Goal: Information Seeking & Learning: Learn about a topic

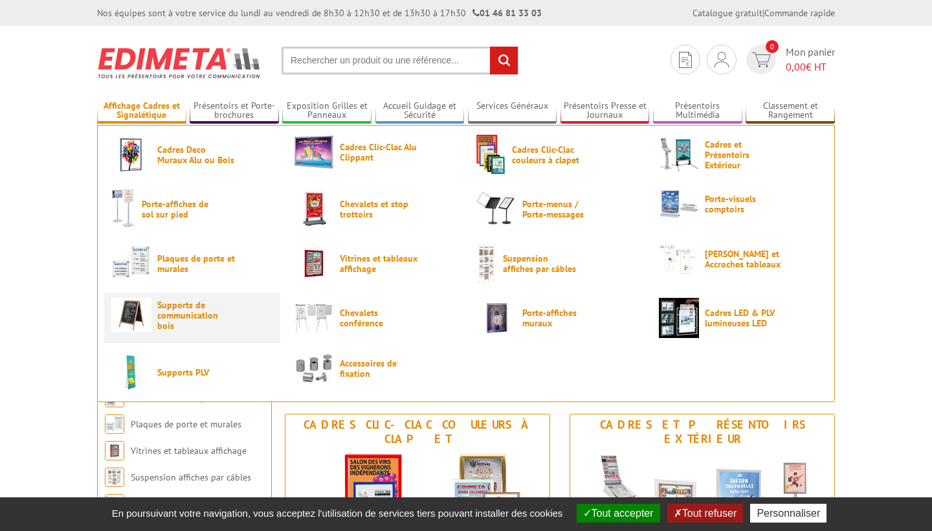
click at [204, 315] on span "Supports de communication bois" at bounding box center [196, 315] width 78 height 31
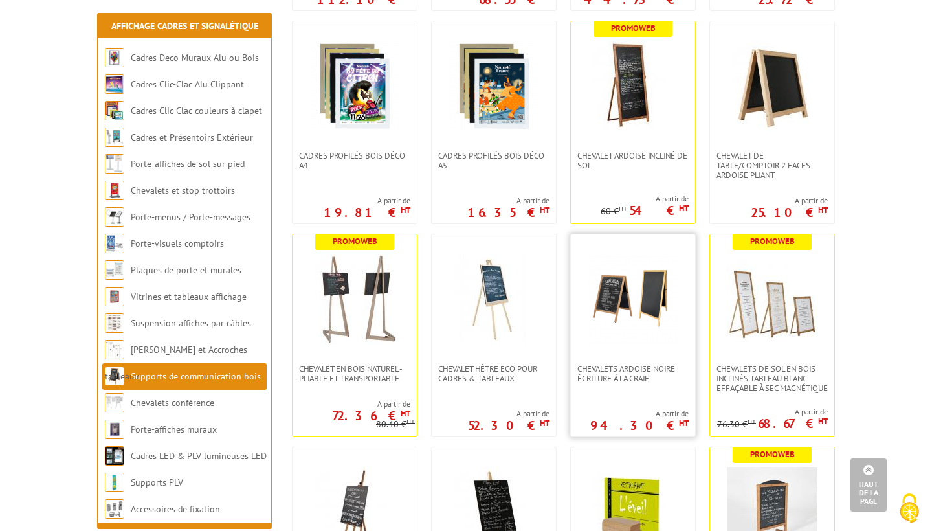
scroll to position [925, 0]
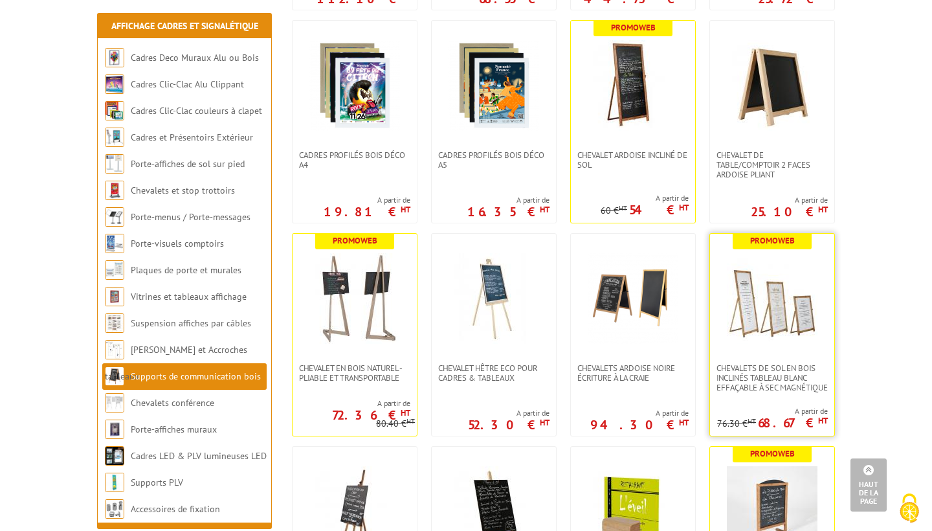
click at [771, 315] on img at bounding box center [772, 298] width 91 height 91
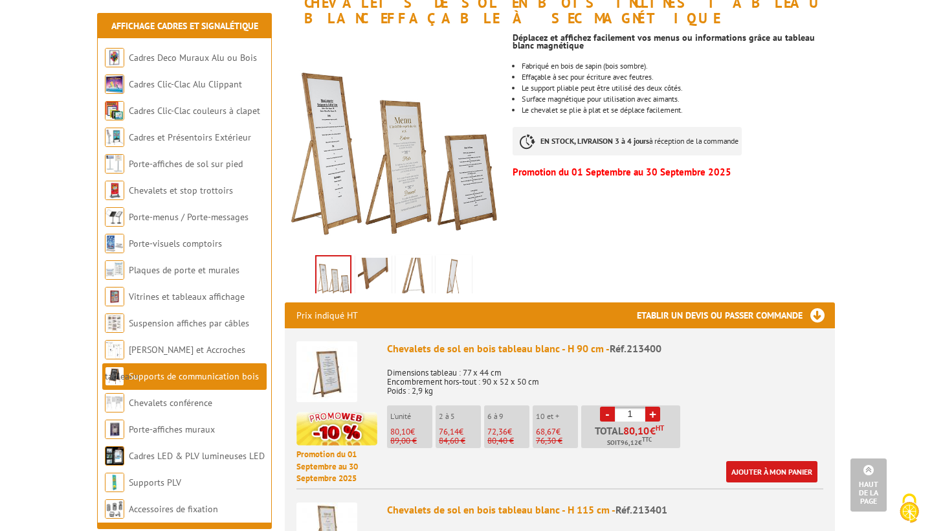
scroll to position [160, 0]
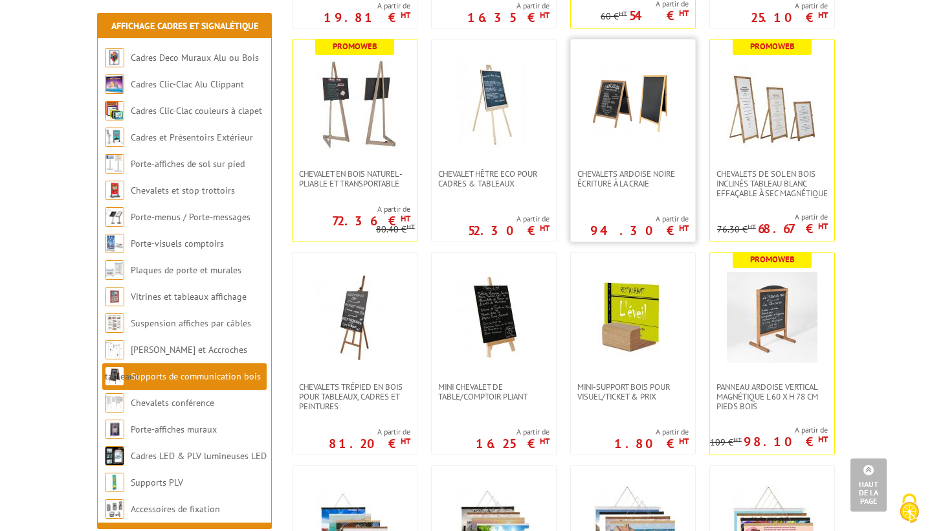
scroll to position [1117, 0]
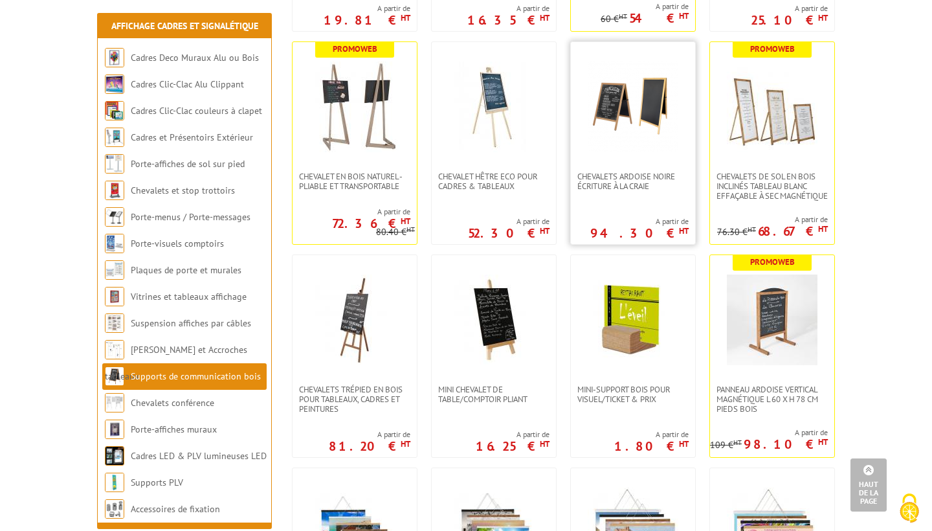
click at [630, 108] on img at bounding box center [633, 106] width 91 height 91
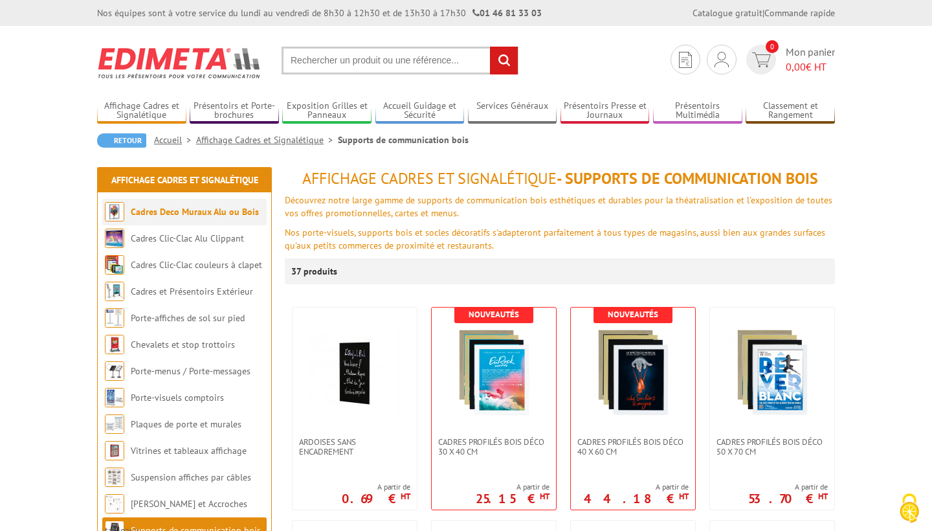
click at [209, 213] on link "Cadres Deco Muraux Alu ou Bois" at bounding box center [195, 212] width 128 height 12
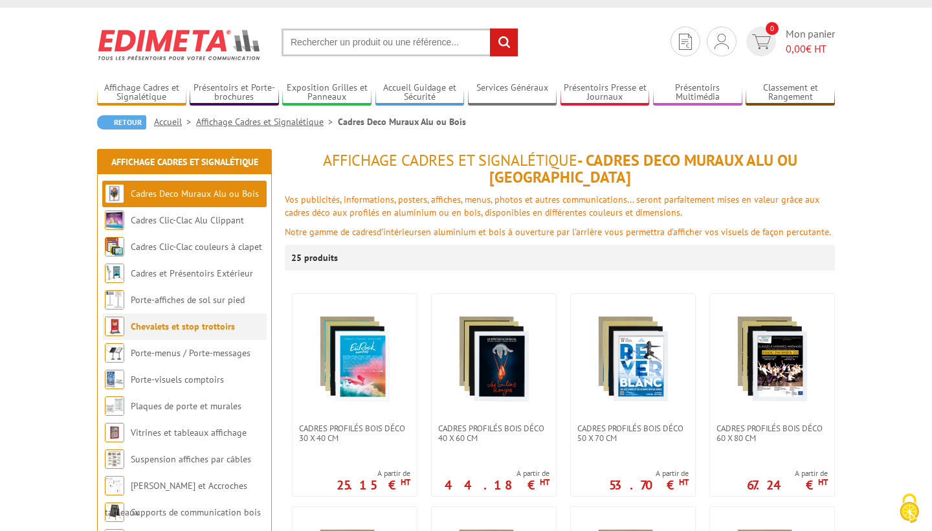
scroll to position [30, 0]
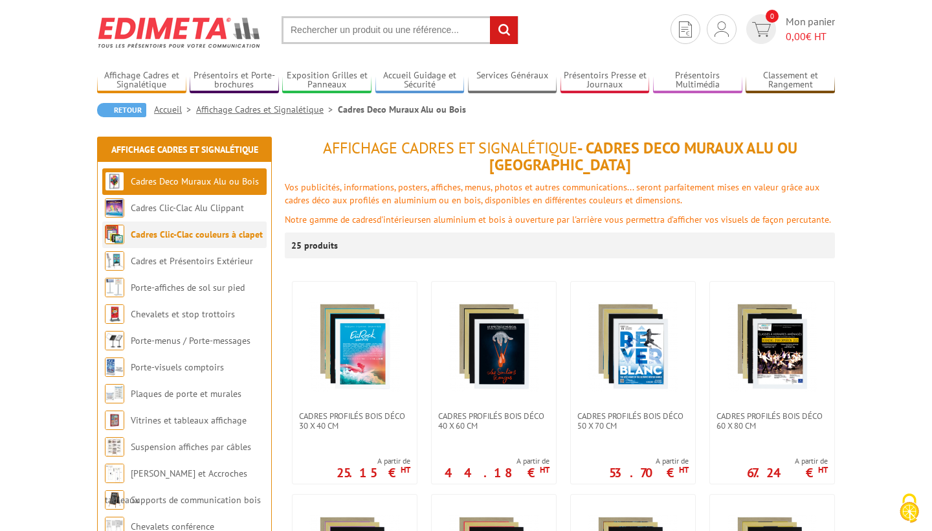
click at [204, 241] on li "Cadres Clic-Clac couleurs à clapet" at bounding box center [184, 234] width 164 height 27
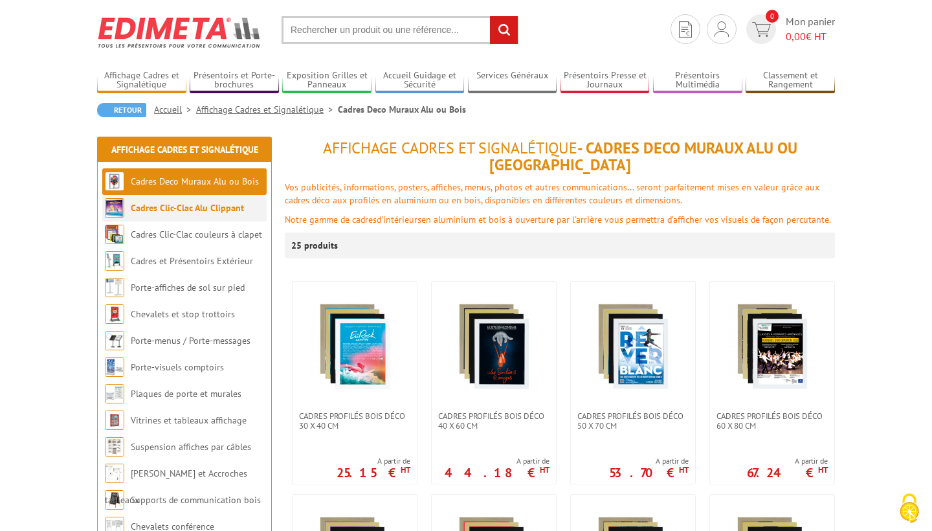
click at [197, 205] on link "Cadres Clic-Clac Alu Clippant" at bounding box center [187, 208] width 113 height 12
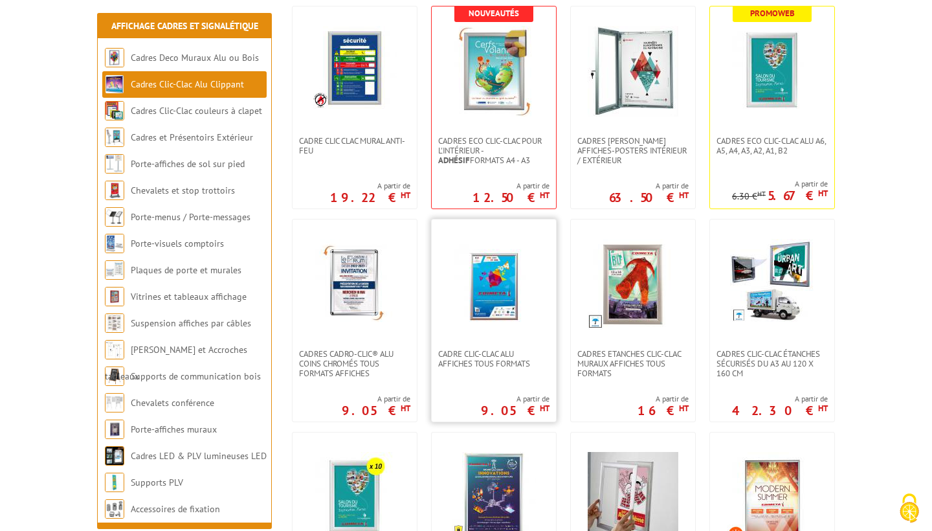
scroll to position [292, 0]
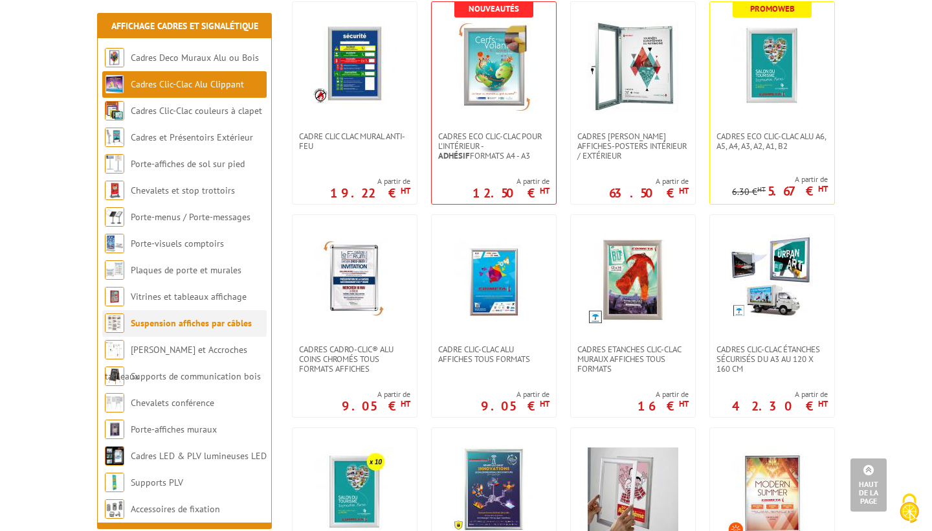
click at [151, 324] on link "Suspension affiches par câbles" at bounding box center [191, 323] width 121 height 12
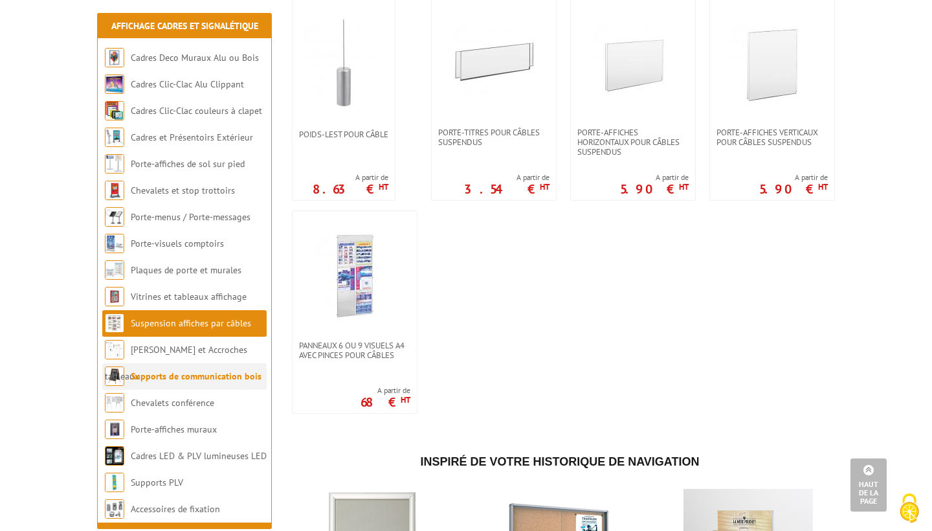
scroll to position [1132, 0]
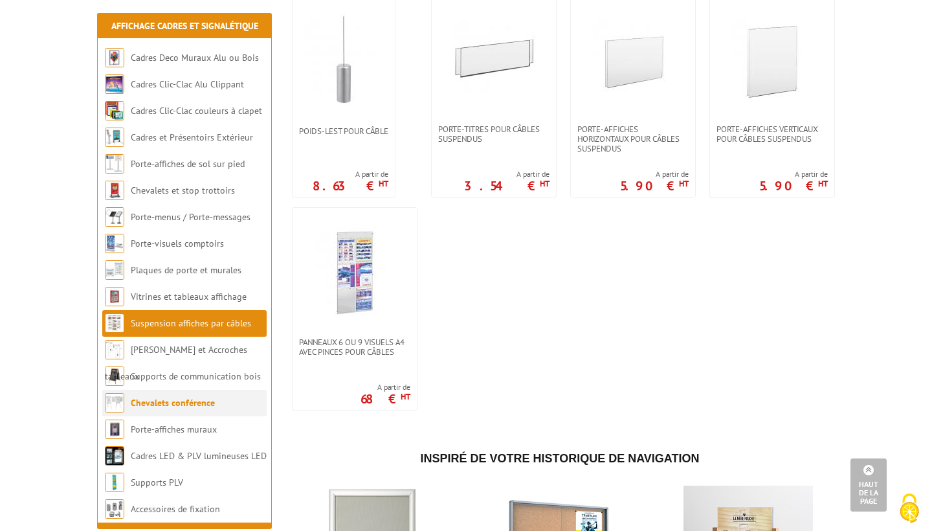
click at [197, 401] on link "Chevalets conférence" at bounding box center [173, 403] width 84 height 12
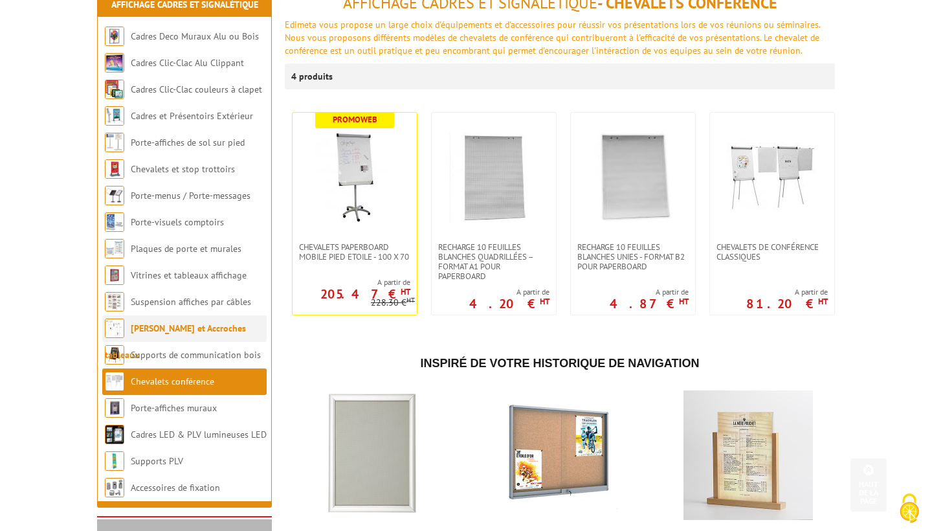
scroll to position [170, 0]
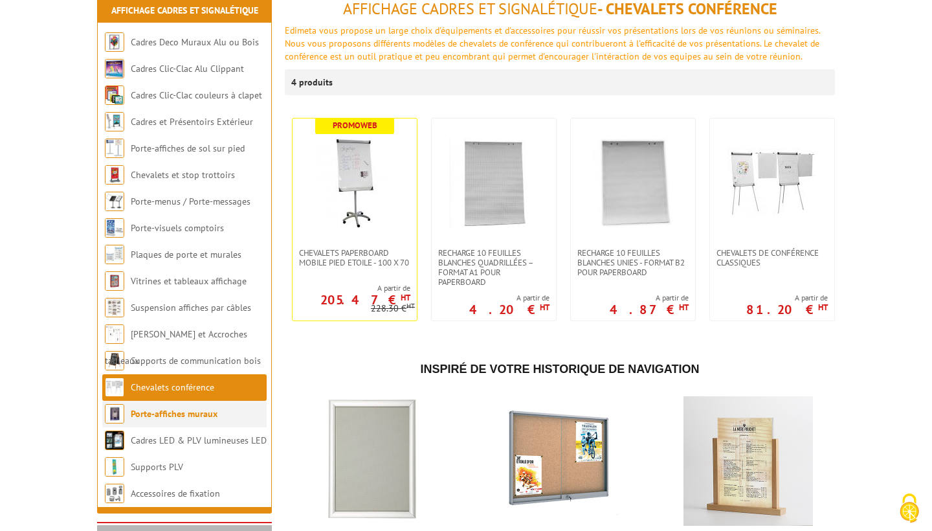
click at [226, 411] on li "Porte-affiches muraux" at bounding box center [184, 414] width 164 height 27
click at [187, 415] on link "Porte-affiches muraux" at bounding box center [174, 414] width 87 height 12
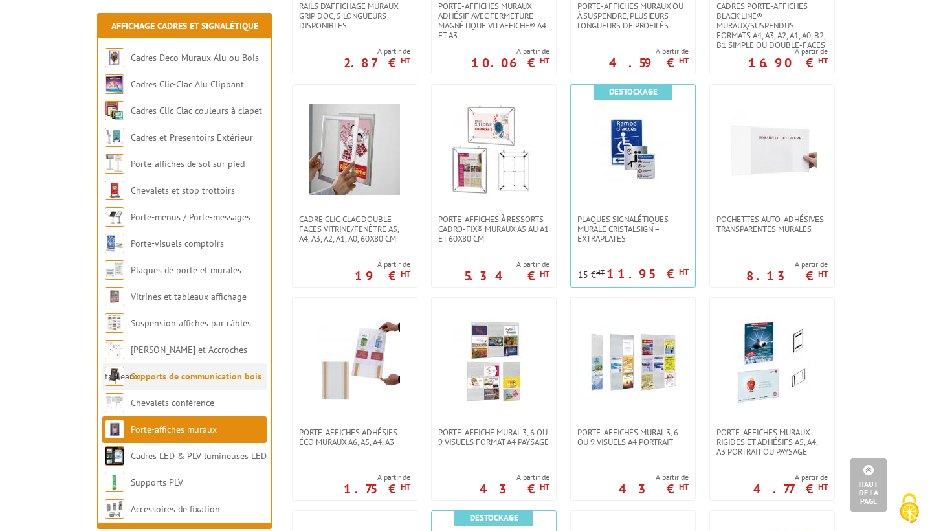
scroll to position [622, 0]
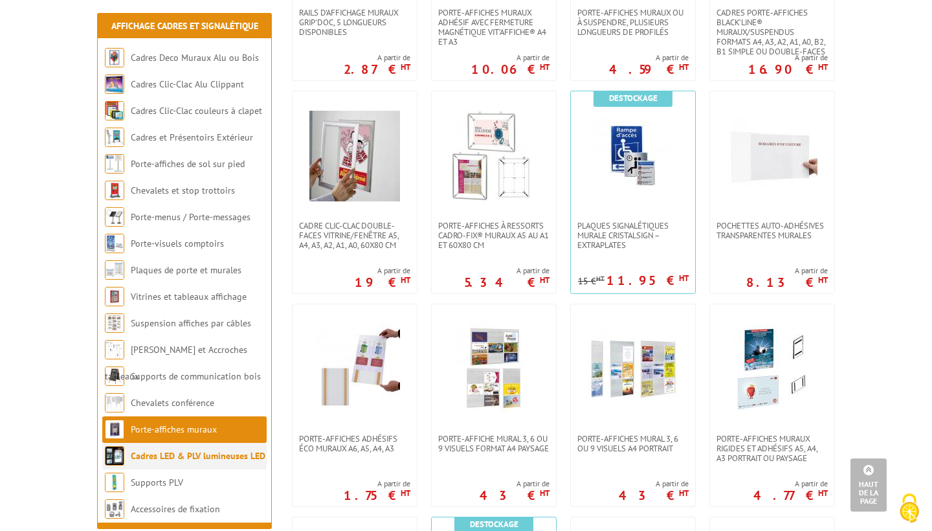
click at [201, 455] on link "Cadres LED & PLV lumineuses LED" at bounding box center [198, 456] width 135 height 12
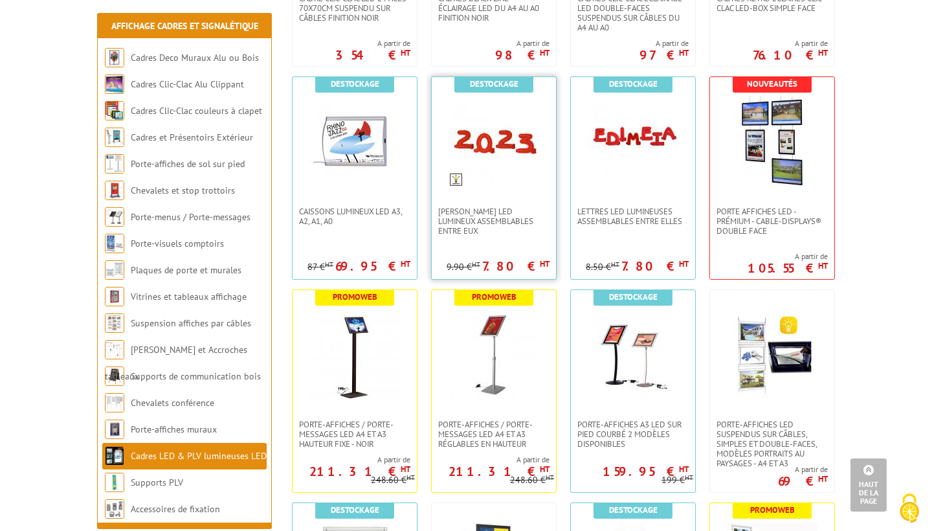
scroll to position [445, 0]
